Goal: Navigation & Orientation: Find specific page/section

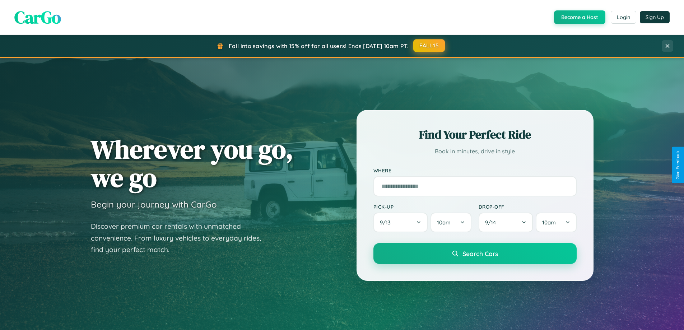
click at [429, 46] on button "FALL15" at bounding box center [429, 45] width 32 height 13
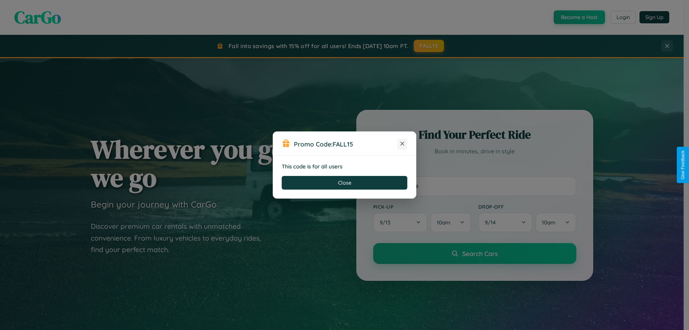
click at [402, 144] on icon at bounding box center [402, 143] width 7 height 7
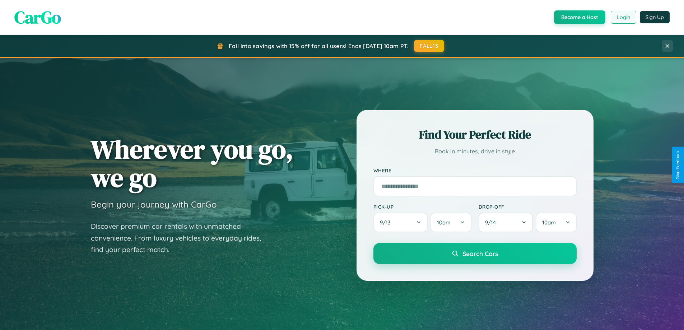
click at [623, 17] on button "Login" at bounding box center [622, 17] width 25 height 13
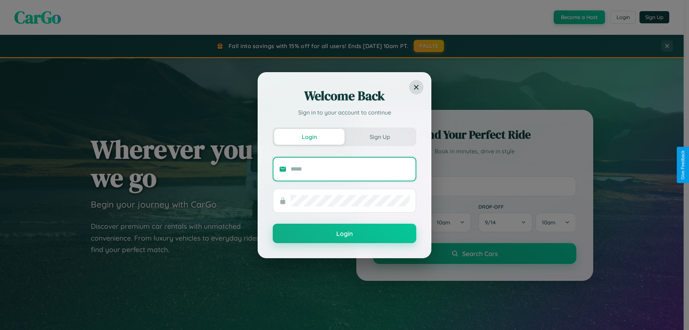
click at [350, 169] on input "text" at bounding box center [350, 168] width 119 height 11
type input "**********"
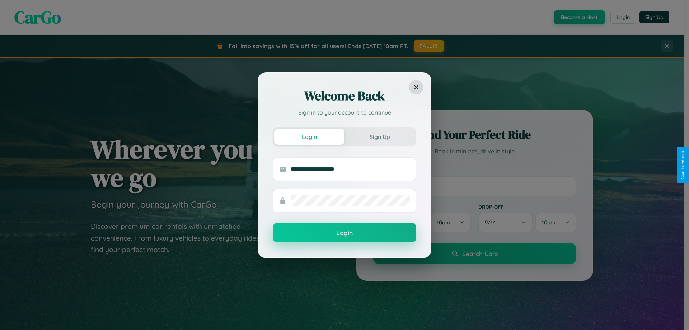
click at [345, 233] on button "Login" at bounding box center [345, 232] width 144 height 19
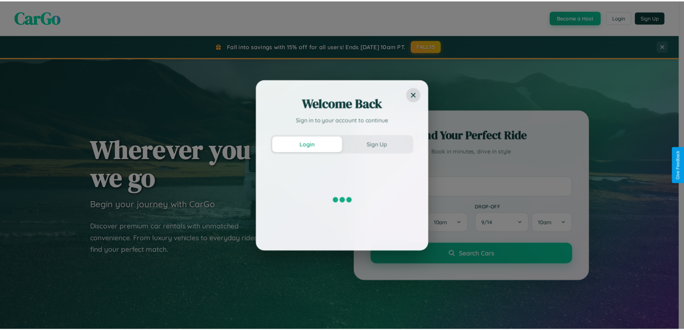
scroll to position [155, 0]
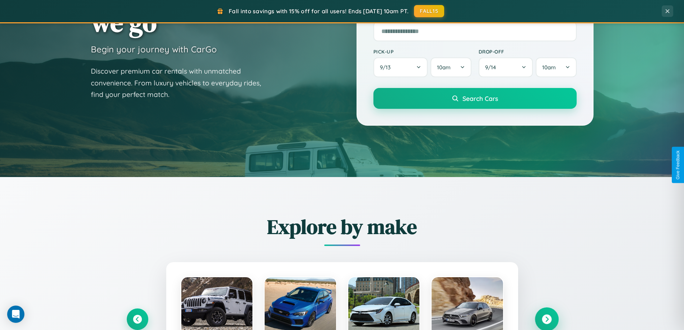
click at [546, 318] on icon at bounding box center [547, 319] width 10 height 10
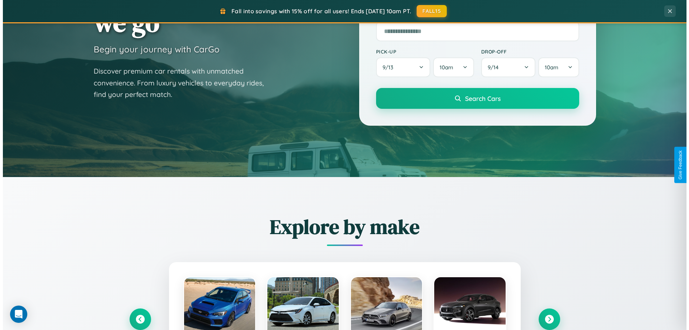
scroll to position [0, 0]
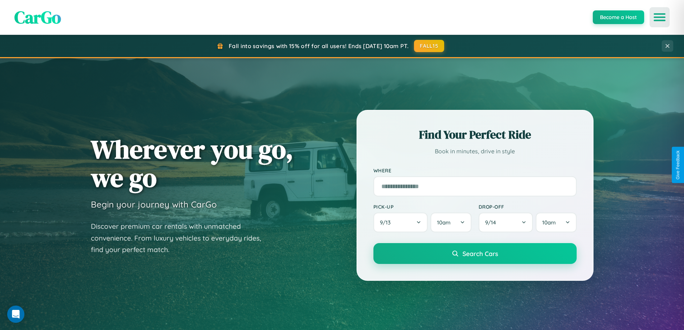
click at [659, 17] on icon "Open menu" at bounding box center [659, 17] width 10 height 6
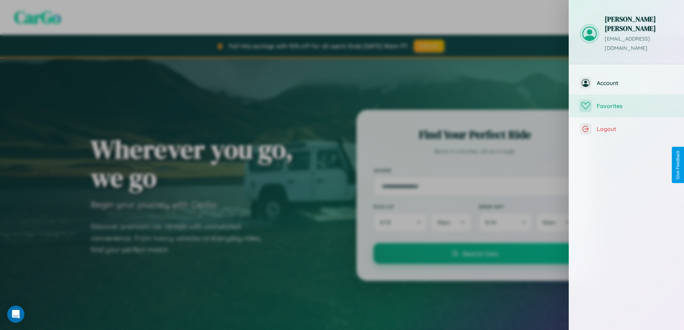
click at [626, 102] on span "Favorites" at bounding box center [634, 105] width 76 height 7
